Goal: Register for event/course: Sign up to attend an event or enroll in a course

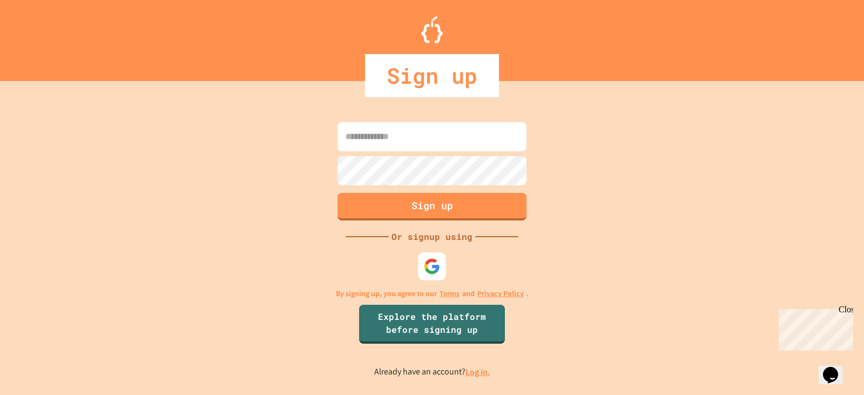
click at [436, 259] on img at bounding box center [432, 265] width 17 height 17
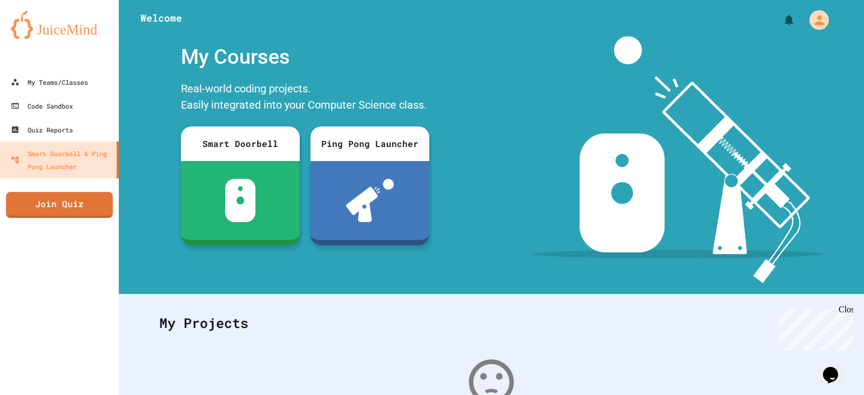
click at [66, 212] on link "Join Quiz" at bounding box center [59, 205] width 107 height 26
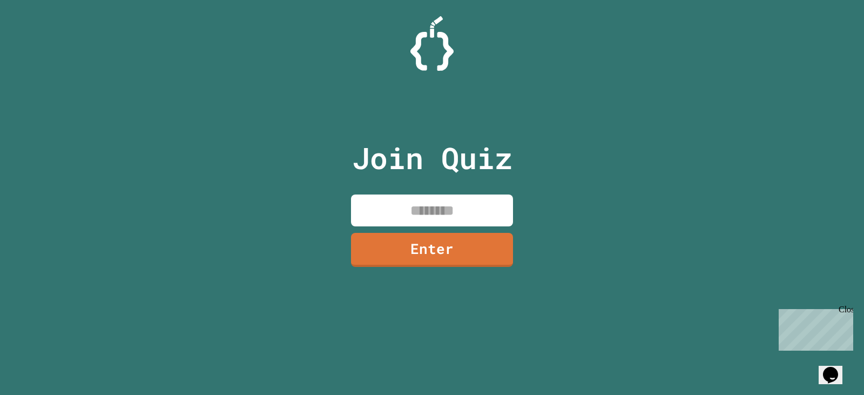
click at [442, 203] on input at bounding box center [432, 210] width 162 height 32
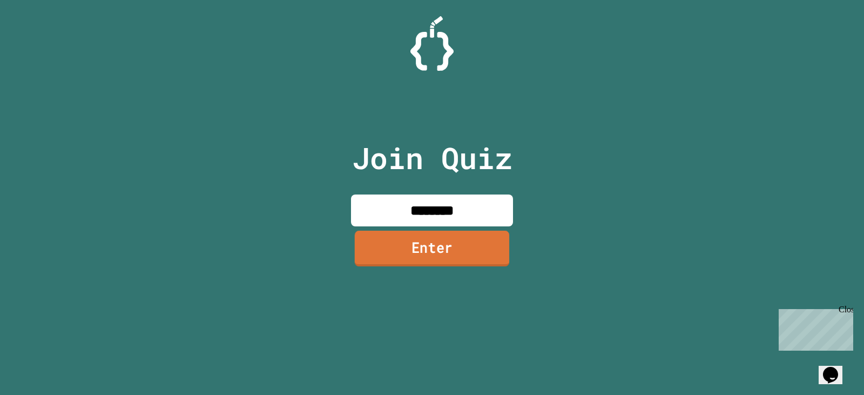
type input "********"
click at [413, 243] on link "Enter" at bounding box center [432, 248] width 154 height 36
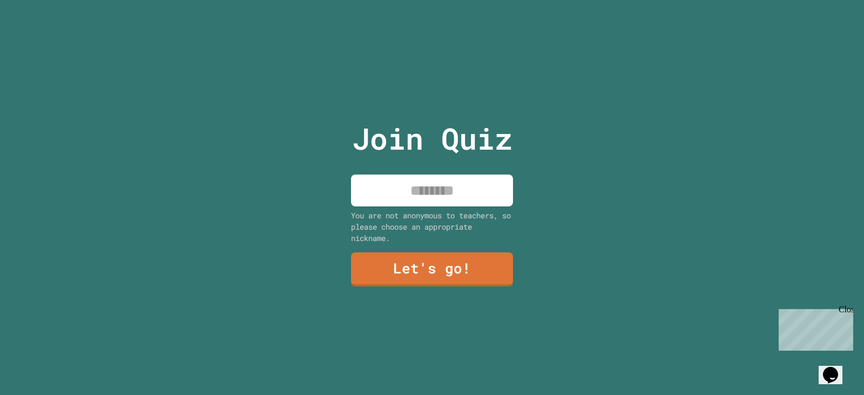
click at [431, 198] on input at bounding box center [432, 190] width 162 height 32
type input "*****"
click at [440, 270] on link "Let's go!" at bounding box center [431, 268] width 159 height 36
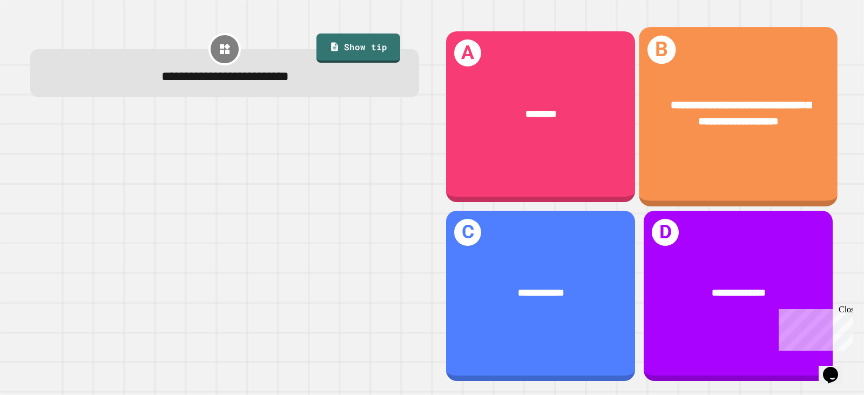
click at [715, 168] on div "**********" at bounding box center [737, 116] width 199 height 179
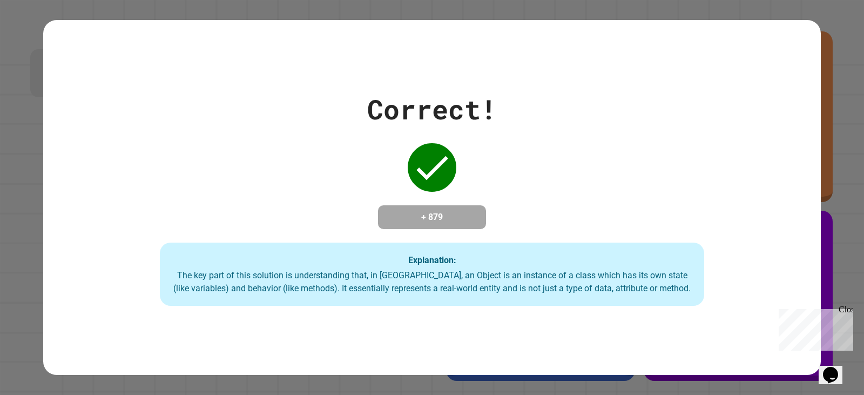
click at [472, 205] on div "+ 879" at bounding box center [432, 217] width 108 height 24
click at [611, 250] on div "Explanation: The key part of this solution is understanding that, in [GEOGRAPHI…" at bounding box center [432, 274] width 544 height 64
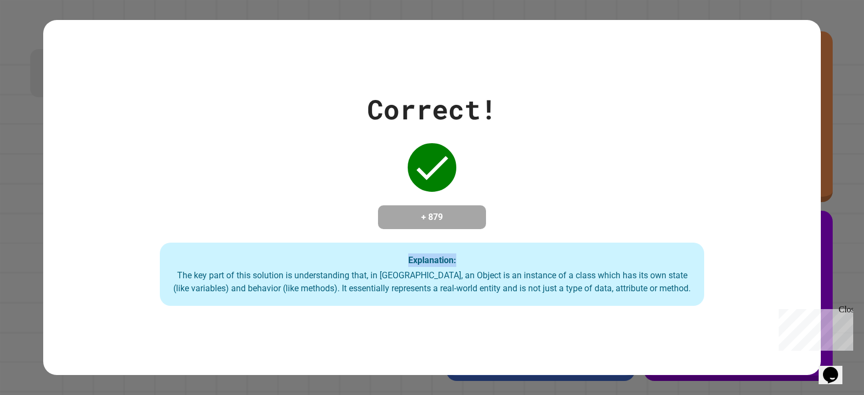
click at [557, 172] on div "Correct! + 879 Explanation: The key part of this solution is understanding that…" at bounding box center [431, 197] width 777 height 217
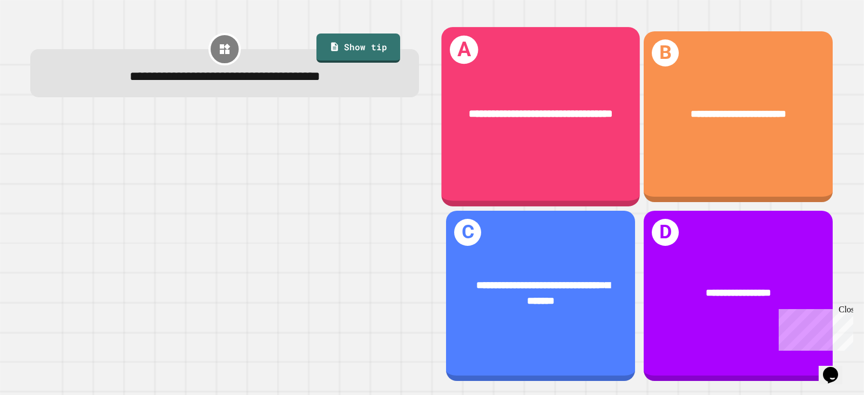
click at [589, 121] on div "**********" at bounding box center [540, 113] width 155 height 16
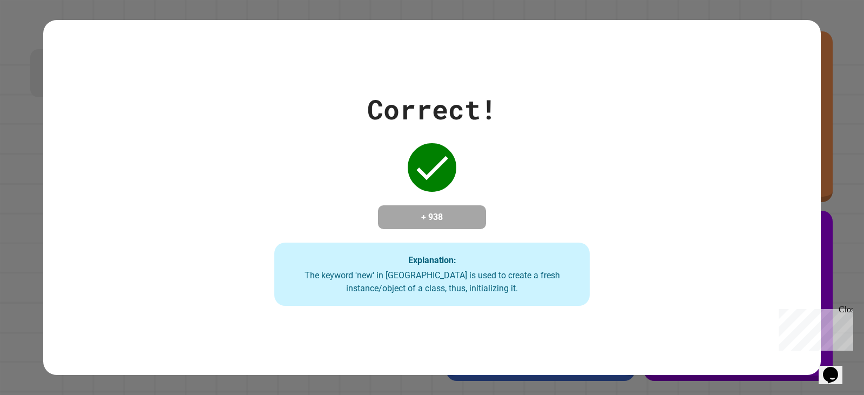
click at [589, 121] on div "Correct! + 938 Explanation: The keyword 'new' in [GEOGRAPHIC_DATA] is used to c…" at bounding box center [432, 197] width 451 height 217
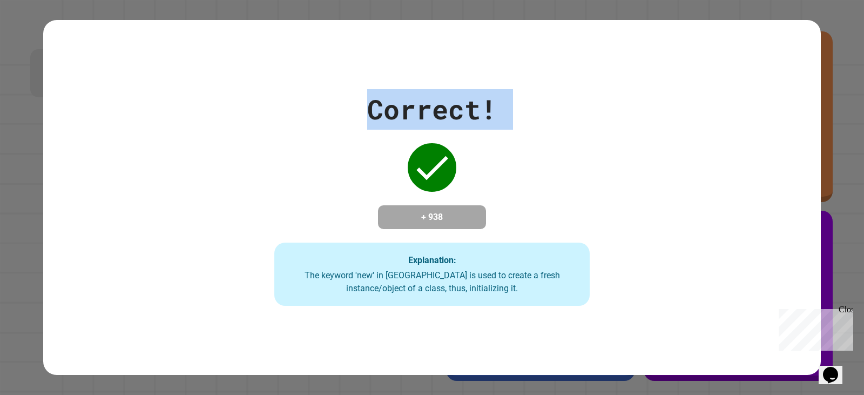
click at [589, 121] on div "Correct! + 938 Explanation: The keyword 'new' in [GEOGRAPHIC_DATA] is used to c…" at bounding box center [432, 197] width 451 height 217
click at [448, 66] on div "Correct! + 938 Explanation: The keyword 'new' in [GEOGRAPHIC_DATA] is used to c…" at bounding box center [431, 197] width 777 height 355
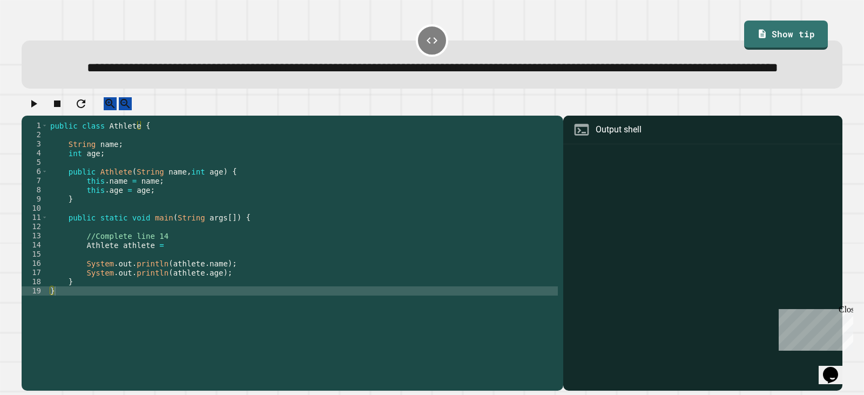
click at [104, 284] on div "public class Athlete { String name ; int age ; public Athlete ( String name , i…" at bounding box center [302, 231] width 509 height 220
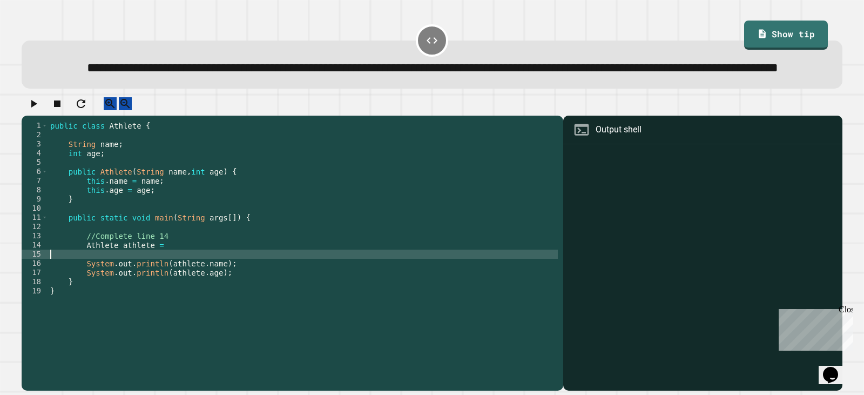
click at [175, 282] on div "public class Athlete { String name ; int age ; public Athlete ( String name , i…" at bounding box center [302, 231] width 509 height 220
click at [175, 271] on div "public class Athlete { String name ; int age ; public Athlete ( String name , i…" at bounding box center [302, 231] width 509 height 220
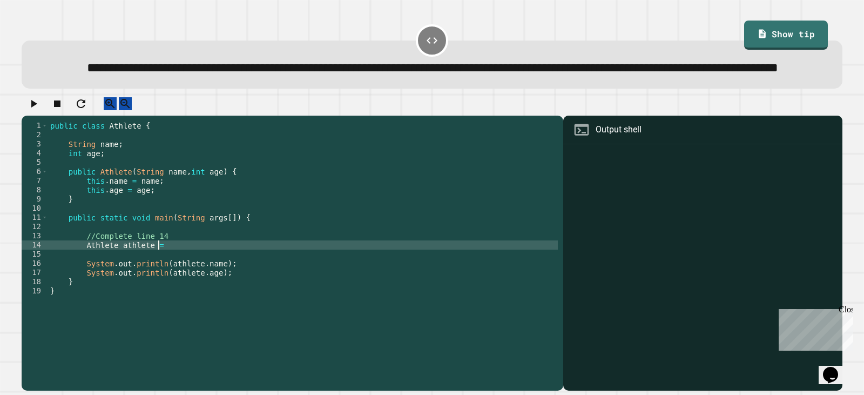
click at [176, 279] on div "public class Athlete { String name ; int age ; public Athlete ( String name , i…" at bounding box center [302, 231] width 509 height 220
click at [277, 280] on div "public class Athlete { String name ; int age ; public Athlete ( String name , i…" at bounding box center [302, 231] width 509 height 220
type textarea "**********"
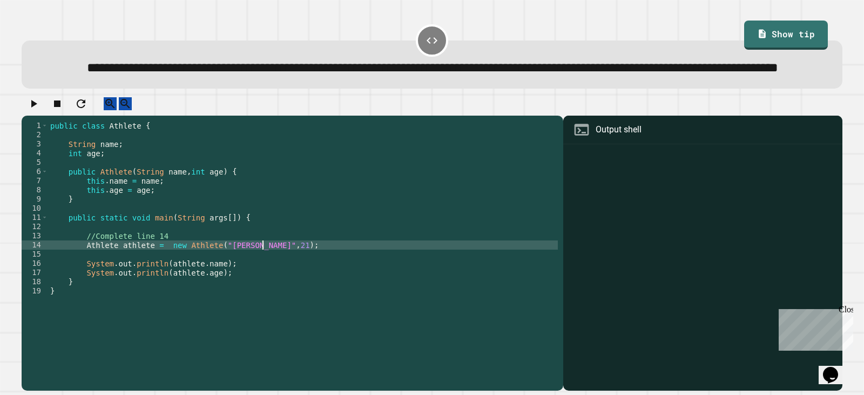
click at [30, 116] on div at bounding box center [432, 106] width 820 height 19
click at [38, 110] on icon "button" at bounding box center [33, 103] width 13 height 13
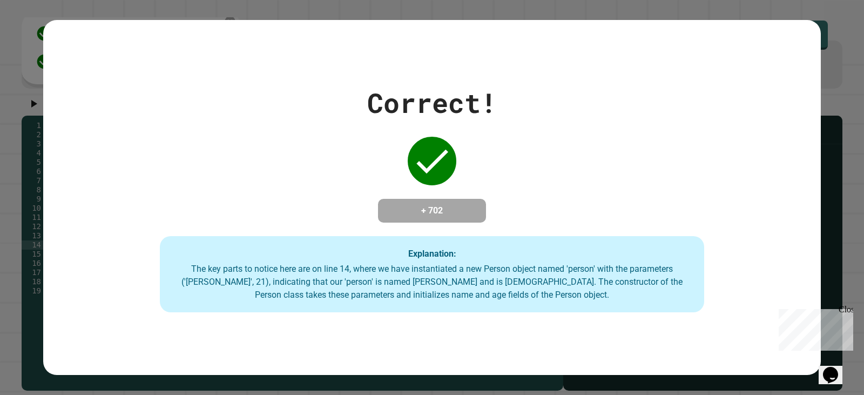
click at [512, 201] on div "Correct! + 702 Explanation: The key parts to notice here are on line 14, where …" at bounding box center [431, 198] width 777 height 230
click at [513, 201] on div "Correct! + 702 Explanation: The key parts to notice here are on line 14, where …" at bounding box center [431, 198] width 777 height 230
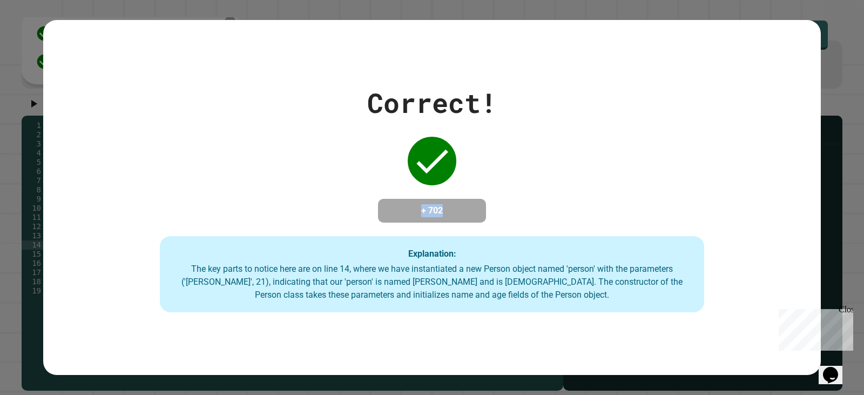
click at [513, 201] on div "Correct! + 702 Explanation: The key parts to notice here are on line 14, where …" at bounding box center [431, 198] width 777 height 230
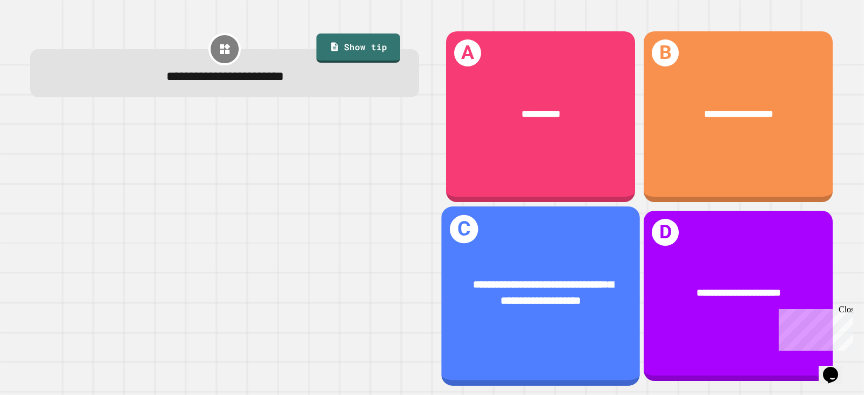
click at [519, 278] on span "**********" at bounding box center [543, 291] width 140 height 27
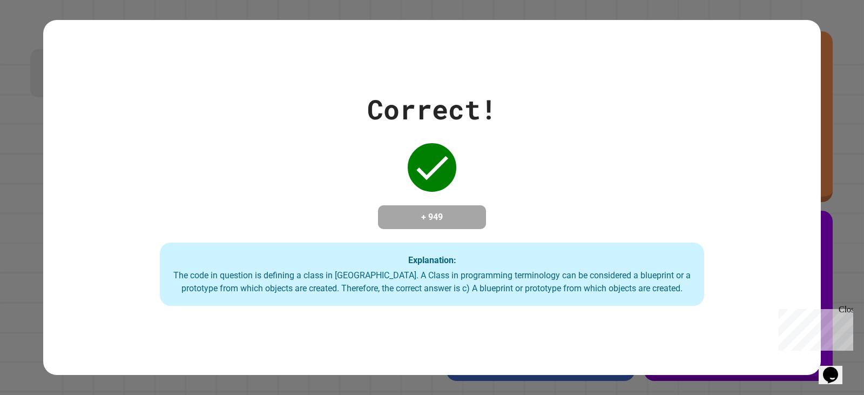
click at [517, 270] on div "The code in question is defining a class in [GEOGRAPHIC_DATA]. A Class in progr…" at bounding box center [432, 282] width 522 height 26
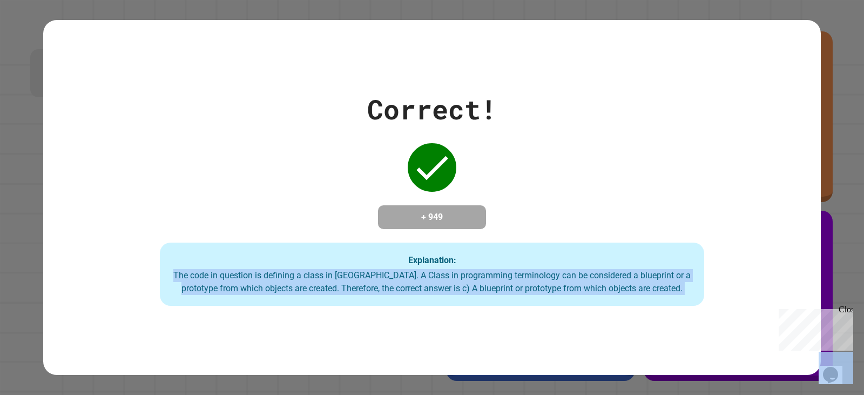
click at [517, 270] on div "The code in question is defining a class in [GEOGRAPHIC_DATA]. A Class in progr…" at bounding box center [432, 282] width 522 height 26
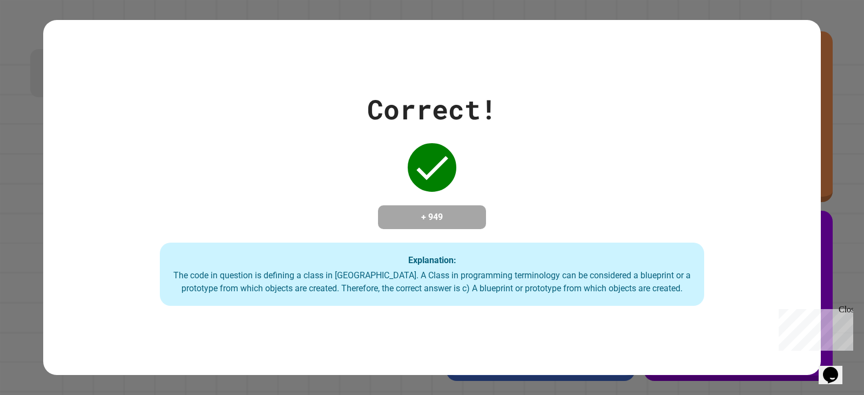
click at [535, 235] on div "Correct! + 949 Explanation: The code in question is defining a class in [GEOGRA…" at bounding box center [431, 197] width 777 height 217
click at [543, 285] on div "The code in question is defining a class in [GEOGRAPHIC_DATA]. A Class in progr…" at bounding box center [432, 282] width 522 height 26
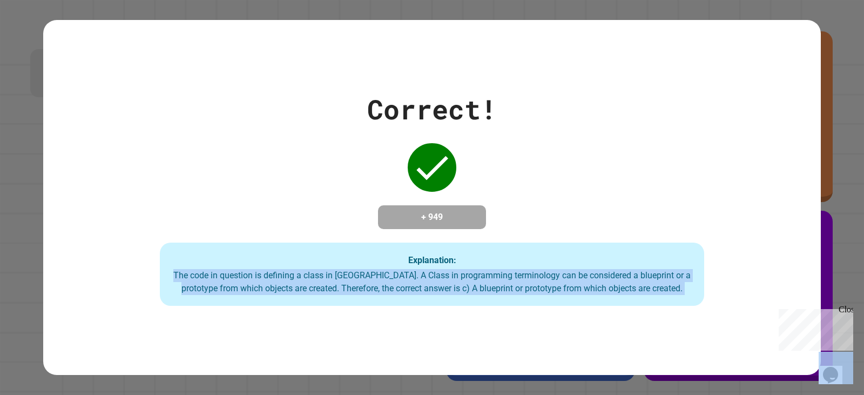
click at [543, 285] on div "The code in question is defining a class in [GEOGRAPHIC_DATA]. A Class in progr…" at bounding box center [432, 282] width 522 height 26
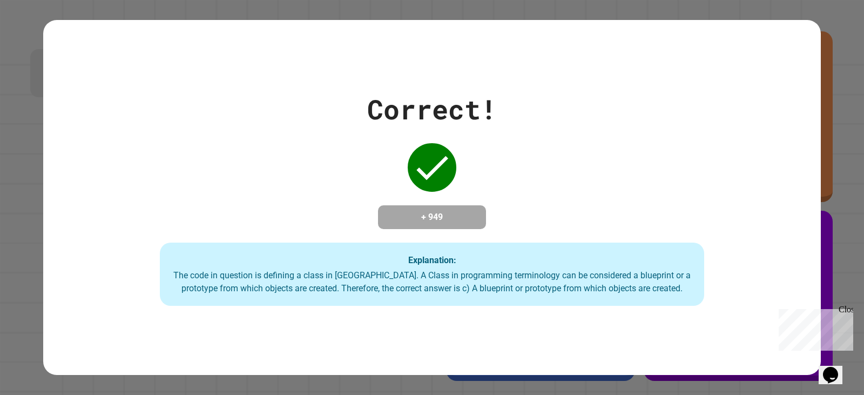
click at [582, 246] on div "Explanation: The code in question is defining a class in [GEOGRAPHIC_DATA]. A C…" at bounding box center [432, 274] width 544 height 64
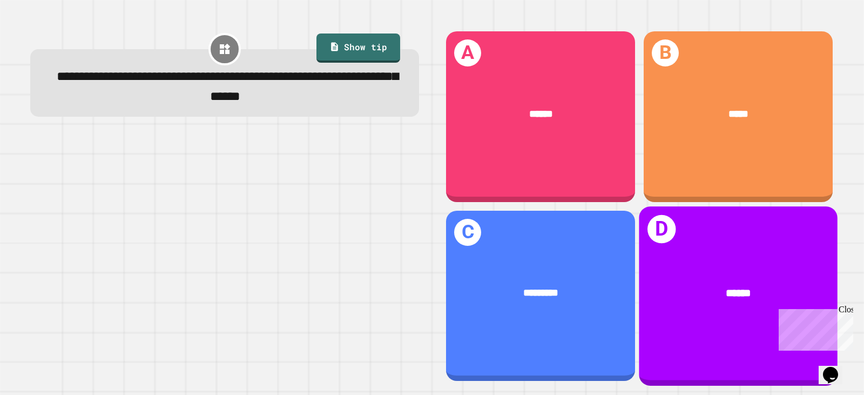
drag, startPoint x: 661, startPoint y: 318, endPoint x: 660, endPoint y: 310, distance: 8.2
click at [660, 310] on div "D ******" at bounding box center [737, 295] width 199 height 179
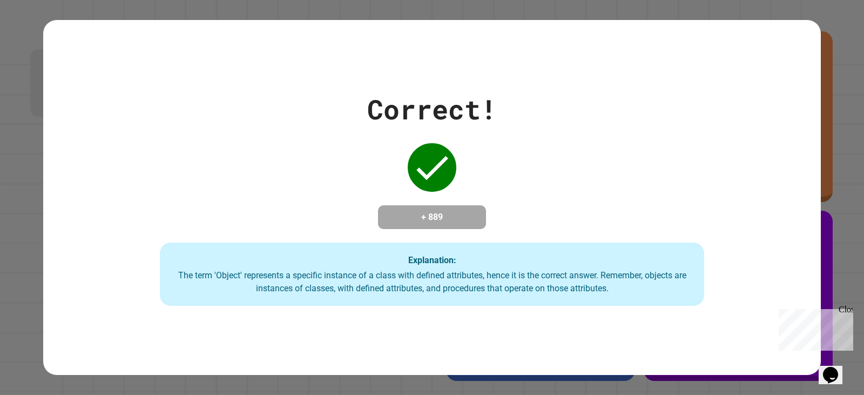
click at [575, 241] on div "Correct! + 889 Explanation: The term 'Object' represents a specific instance of…" at bounding box center [431, 197] width 777 height 217
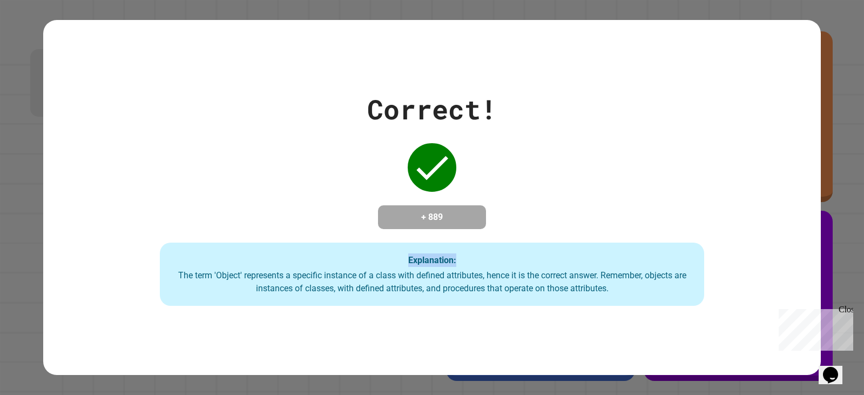
click at [575, 241] on div "Correct! + 889 Explanation: The term 'Object' represents a specific instance of…" at bounding box center [431, 197] width 777 height 217
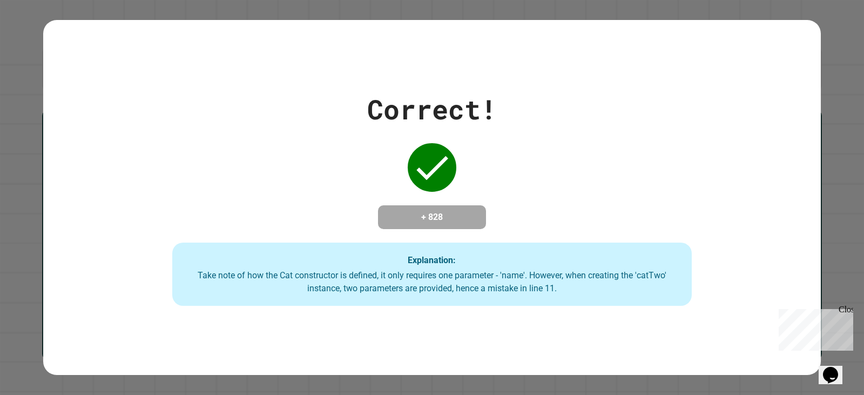
click at [352, 304] on div "Explanation: Take note of how the Cat constructor is defined, it only requires …" at bounding box center [431, 274] width 519 height 64
click at [354, 303] on div "Explanation: Take note of how the Cat constructor is defined, it only requires …" at bounding box center [431, 274] width 519 height 64
click at [354, 302] on div "Explanation: Take note of how the Cat constructor is defined, it only requires …" at bounding box center [431, 274] width 519 height 64
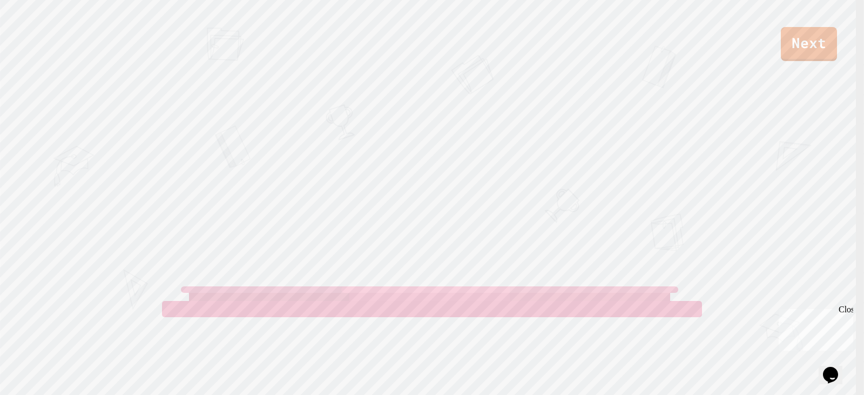
click at [847, 305] on div "Close" at bounding box center [844, 310] width 13 height 13
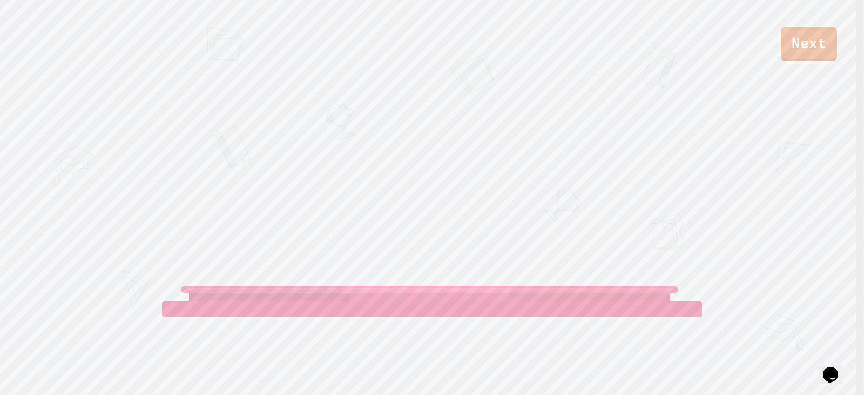
click at [543, 280] on div "JAXON" at bounding box center [589, 270] width 160 height 43
click at [543, 280] on div "JAXON" at bounding box center [589, 276] width 160 height 49
click at [543, 293] on div at bounding box center [589, 297] width 160 height 8
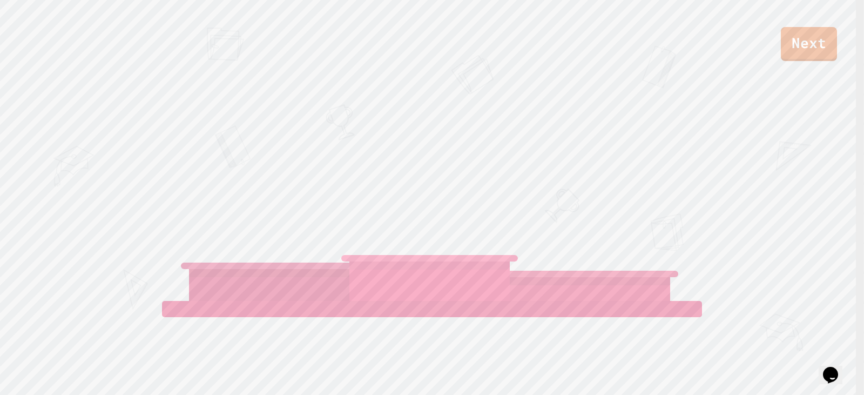
click at [543, 280] on div at bounding box center [589, 289] width 160 height 24
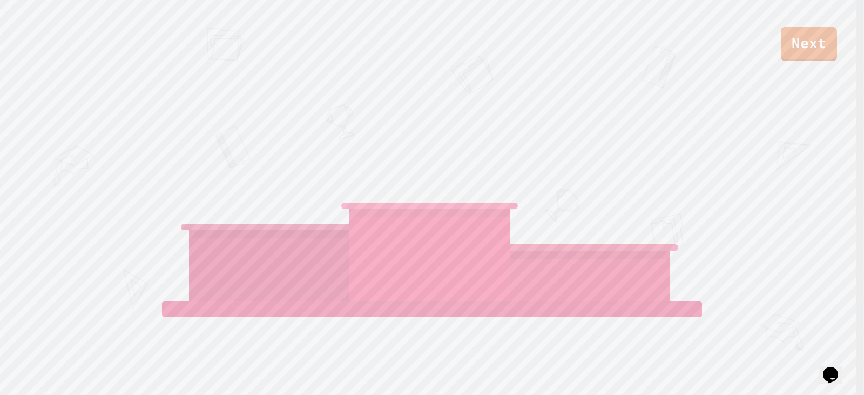
click at [543, 280] on div at bounding box center [589, 275] width 160 height 50
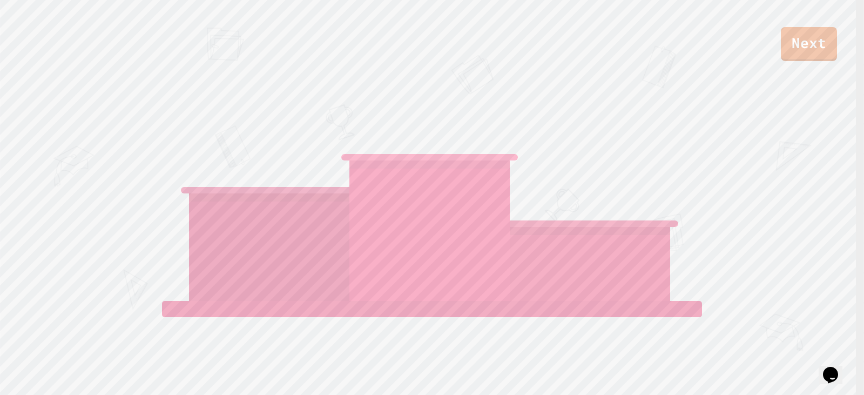
click at [543, 280] on div at bounding box center [589, 264] width 160 height 74
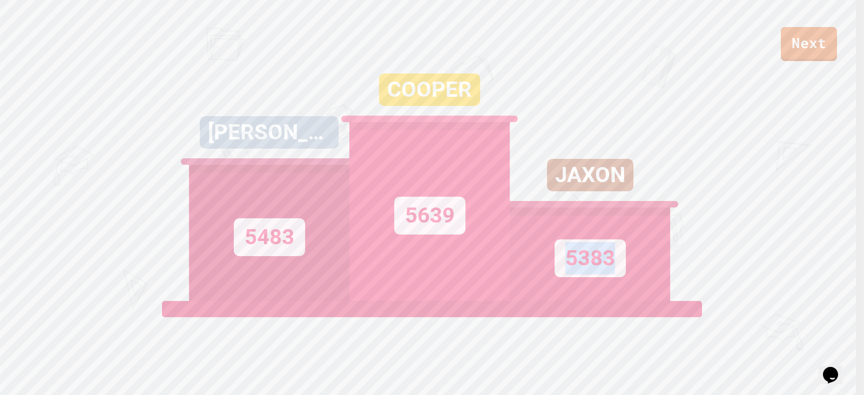
click at [543, 280] on div "5383" at bounding box center [589, 253] width 160 height 93
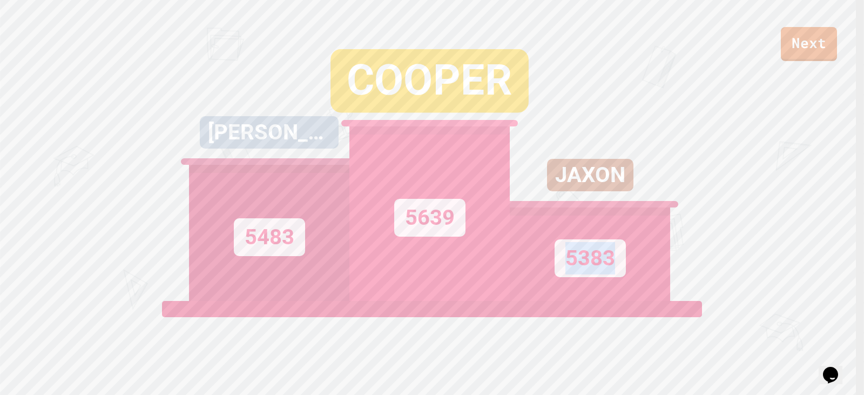
click at [593, 270] on div "5383" at bounding box center [589, 258] width 71 height 38
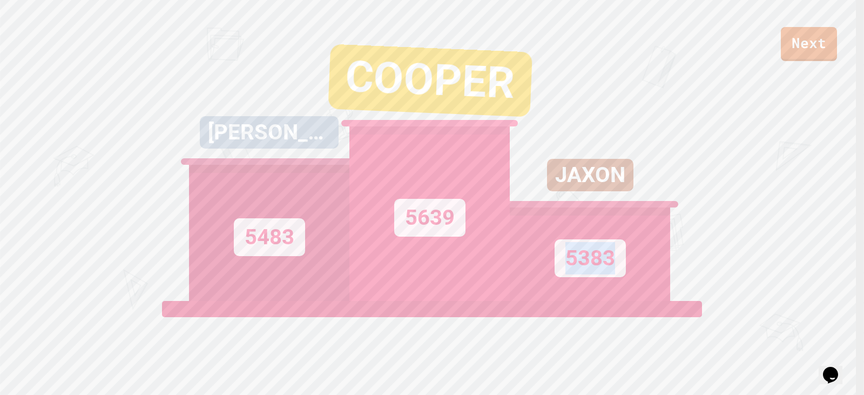
click at [593, 270] on div "5383" at bounding box center [589, 258] width 71 height 38
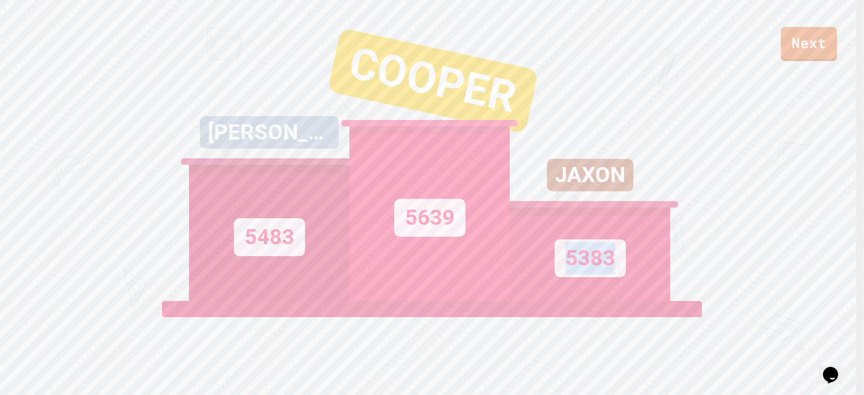
click at [592, 255] on div "5383" at bounding box center [589, 258] width 71 height 38
click at [451, 214] on div "5639" at bounding box center [429, 218] width 71 height 38
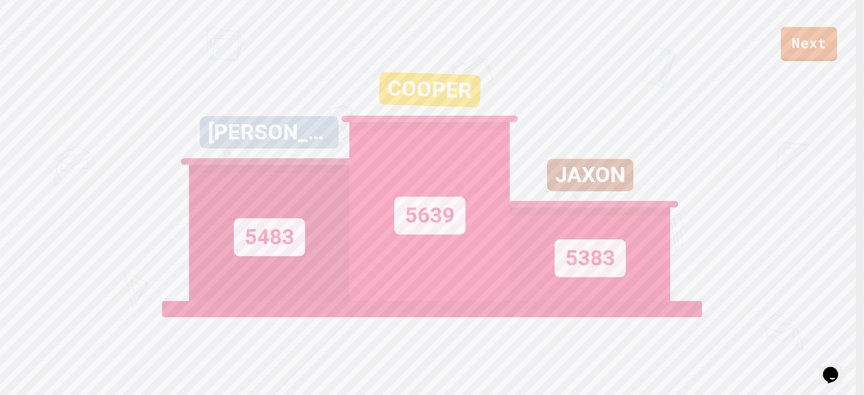
click at [436, 211] on div "5639" at bounding box center [429, 215] width 71 height 38
drag, startPoint x: 586, startPoint y: 268, endPoint x: 587, endPoint y: 260, distance: 8.7
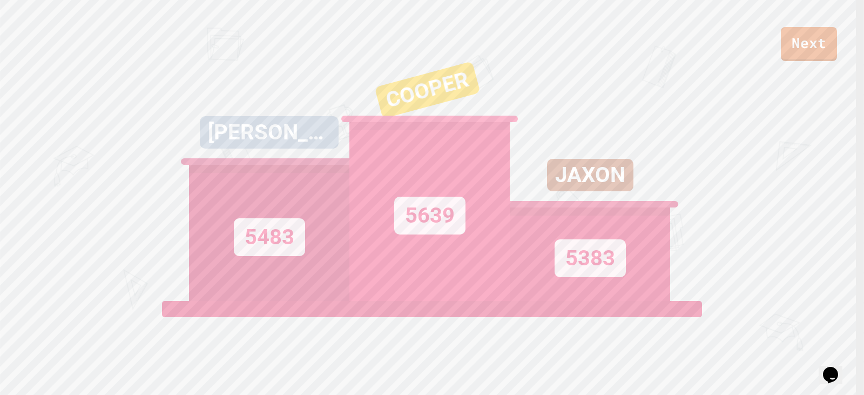
click at [586, 268] on div "5383" at bounding box center [589, 258] width 71 height 38
click at [588, 248] on div "5383" at bounding box center [589, 258] width 71 height 38
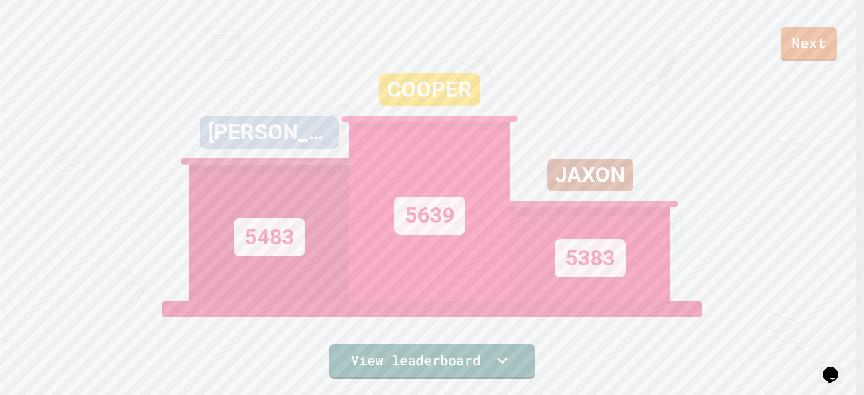
drag, startPoint x: 589, startPoint y: 256, endPoint x: 581, endPoint y: 266, distance: 11.9
click at [582, 266] on div "5383" at bounding box center [589, 258] width 71 height 38
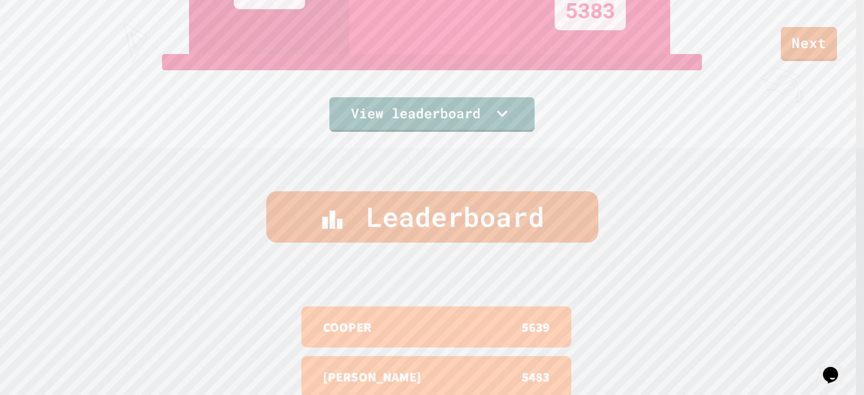
scroll to position [216, 0]
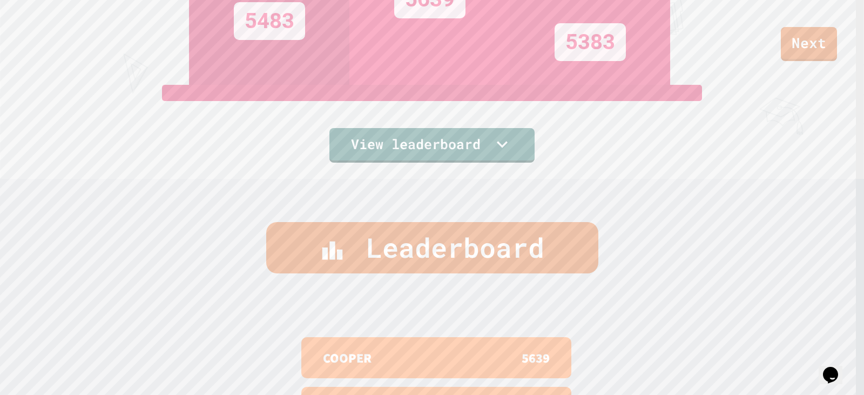
click at [822, 29] on link "Next" at bounding box center [808, 44] width 56 height 34
